Goal: Navigation & Orientation: Understand site structure

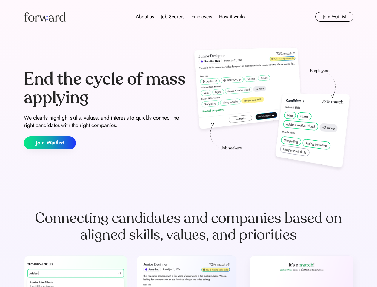
click at [188, 143] on div "End the cycle of mass applying We clearly highlight skills, values, and interes…" at bounding box center [189, 109] width 330 height 128
click at [189, 17] on div "About us Job Seekers Employers How it works" at bounding box center [190, 16] width 235 height 7
click at [45, 17] on img at bounding box center [45, 17] width 42 height 10
click at [190, 17] on div "About us Job Seekers Employers How it works" at bounding box center [190, 16] width 235 height 7
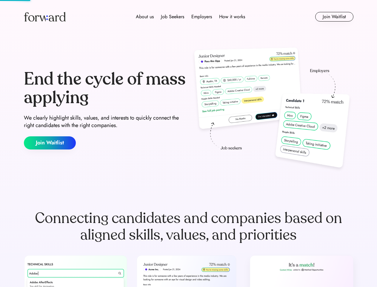
click at [145, 17] on div "About us" at bounding box center [145, 16] width 18 height 7
click at [173, 17] on div "Job Seekers" at bounding box center [172, 16] width 23 height 7
click at [201, 17] on div "Employers" at bounding box center [201, 16] width 21 height 7
click at [232, 17] on div "How it works" at bounding box center [232, 16] width 26 height 7
click at [334, 17] on button "Join Waitlist" at bounding box center [334, 17] width 38 height 10
